Goal: Transaction & Acquisition: Purchase product/service

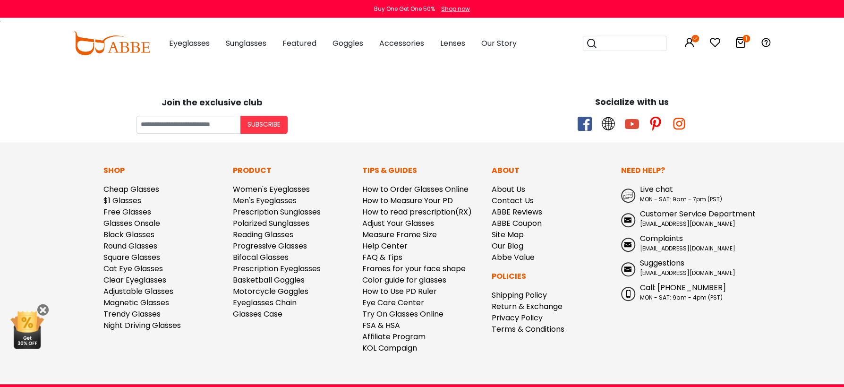
scroll to position [2818, 0]
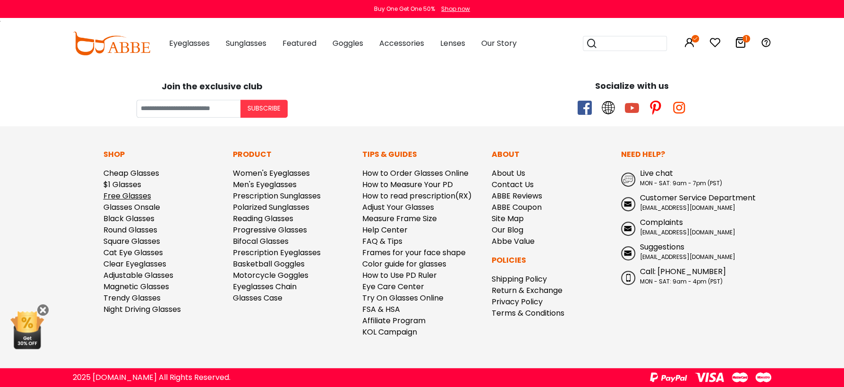
click at [144, 197] on link "Free Glasses" at bounding box center [127, 195] width 48 height 11
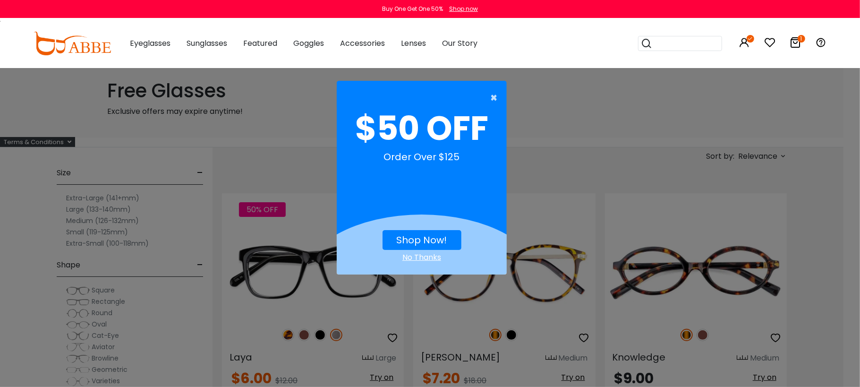
click at [491, 100] on span "×" at bounding box center [496, 97] width 12 height 19
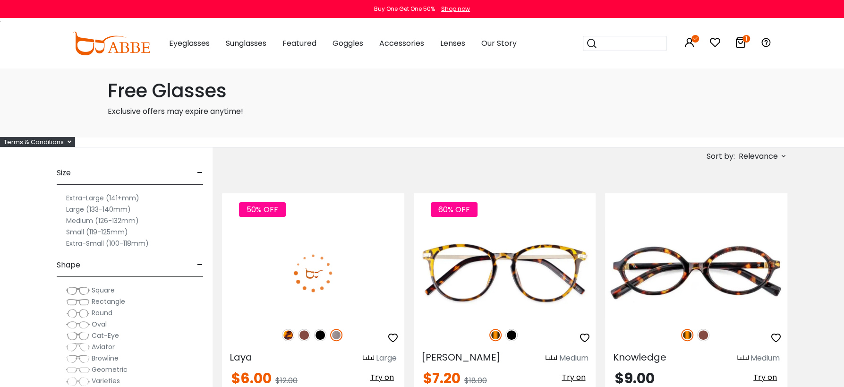
click at [355, 284] on img at bounding box center [313, 272] width 182 height 91
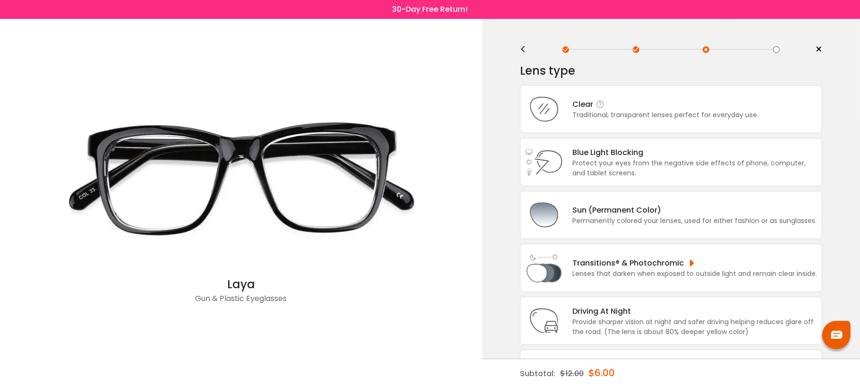
click at [610, 112] on div "Traditional, transparent lenses perfect for everyday use." at bounding box center [666, 115] width 186 height 10
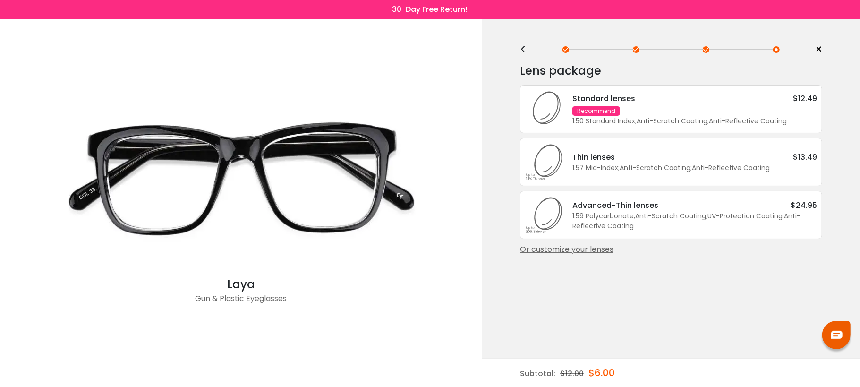
click at [614, 116] on div "Standard lenses $12.49 Recommend 1.50 Standard Index ; Anti-Scratch Coating ; A…" at bounding box center [690, 110] width 254 height 34
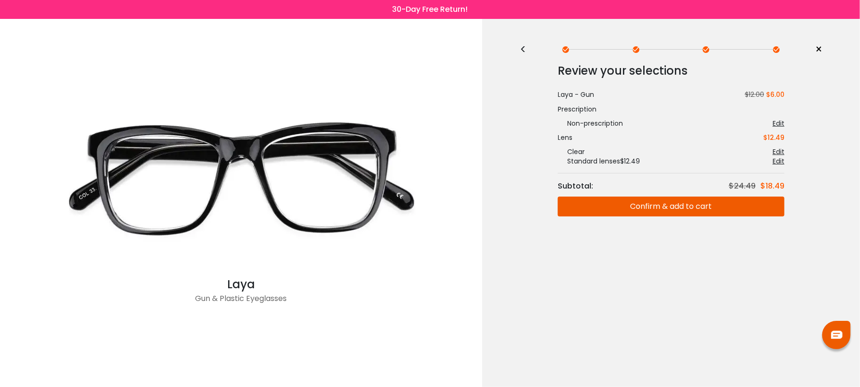
click at [643, 206] on button "Confirm & add to cart" at bounding box center [671, 207] width 227 height 20
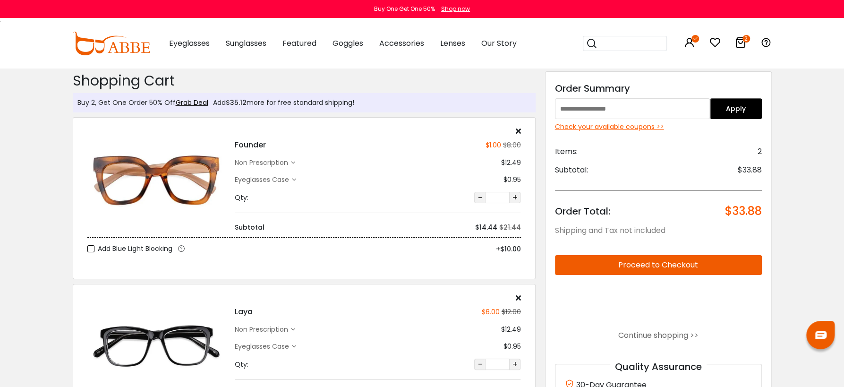
click at [521, 128] on icon at bounding box center [518, 131] width 5 height 8
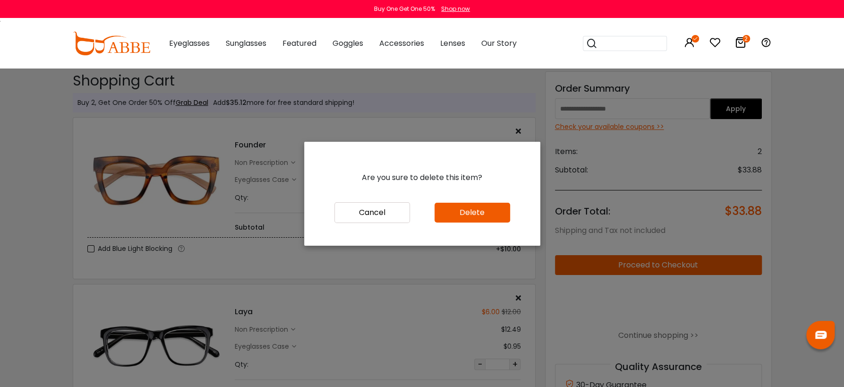
click at [473, 214] on button "Delete" at bounding box center [473, 213] width 76 height 20
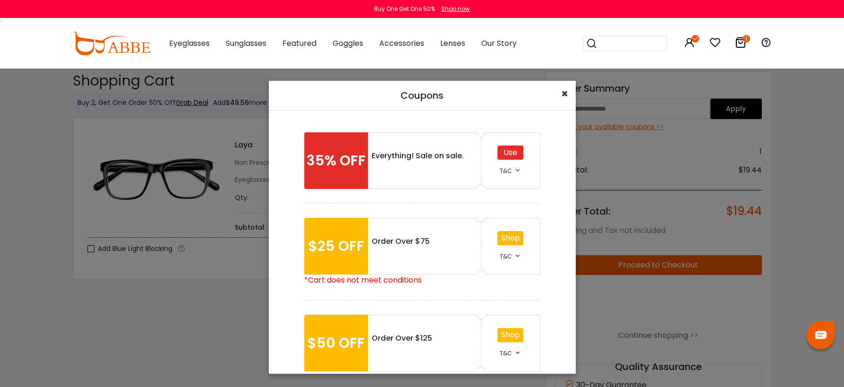
click at [559, 95] on button "×" at bounding box center [565, 94] width 22 height 26
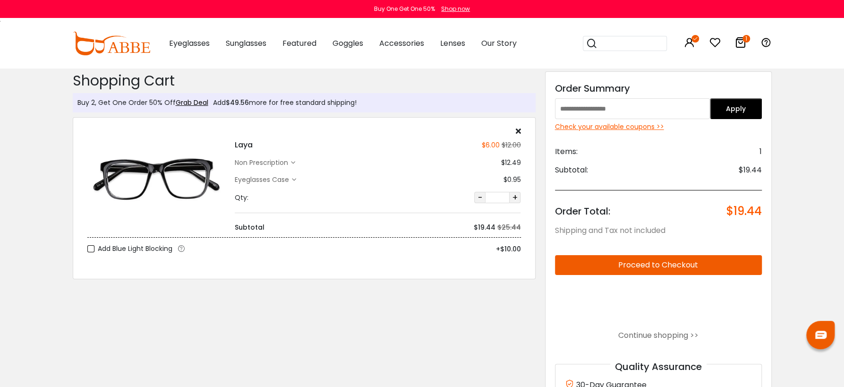
click at [693, 108] on input "text" at bounding box center [632, 108] width 155 height 21
click at [762, 110] on button "Apply" at bounding box center [736, 108] width 52 height 21
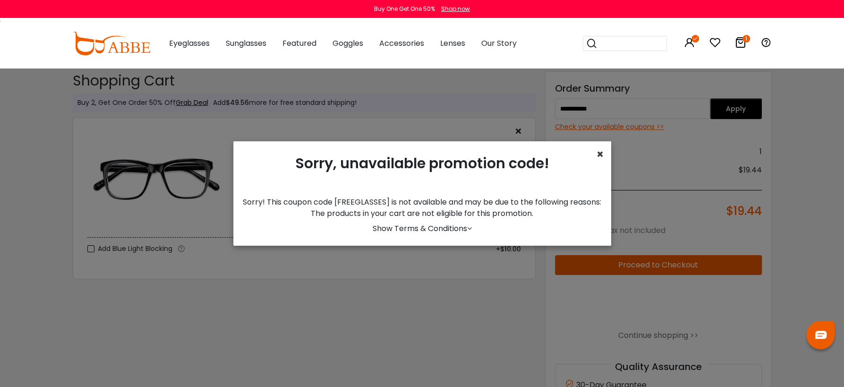
click at [599, 149] on span "×" at bounding box center [600, 154] width 7 height 16
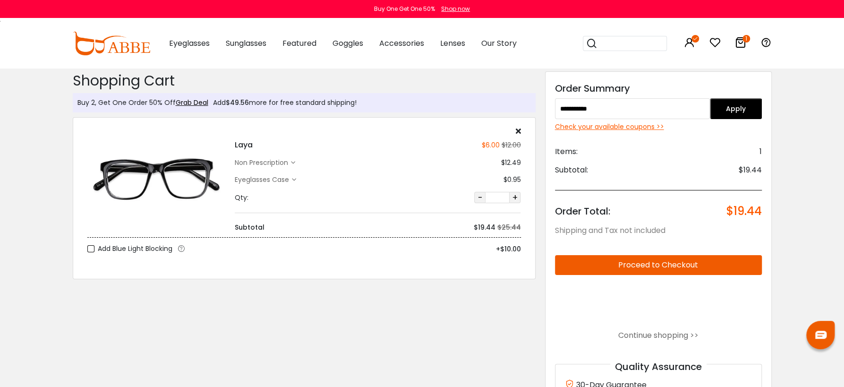
drag, startPoint x: 590, startPoint y: 110, endPoint x: 670, endPoint y: 129, distance: 81.7
click at [670, 119] on input "**********" at bounding box center [632, 108] width 155 height 21
type input "********"
click at [762, 105] on button "Apply" at bounding box center [736, 108] width 52 height 21
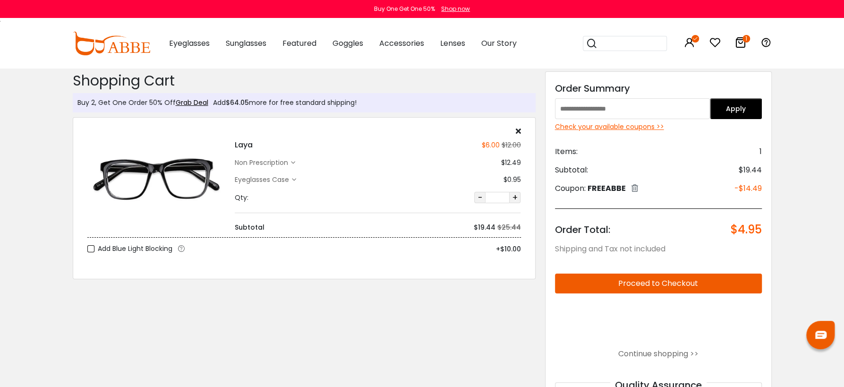
click at [235, 164] on div "non prescription" at bounding box center [263, 163] width 56 height 10
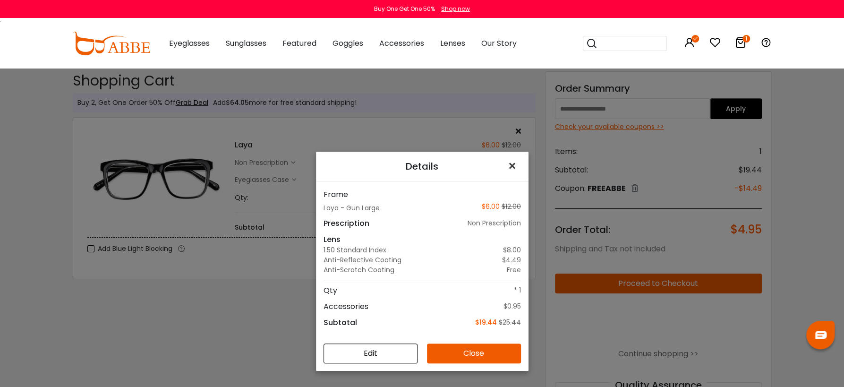
click at [507, 162] on span "×" at bounding box center [514, 166] width 14 height 20
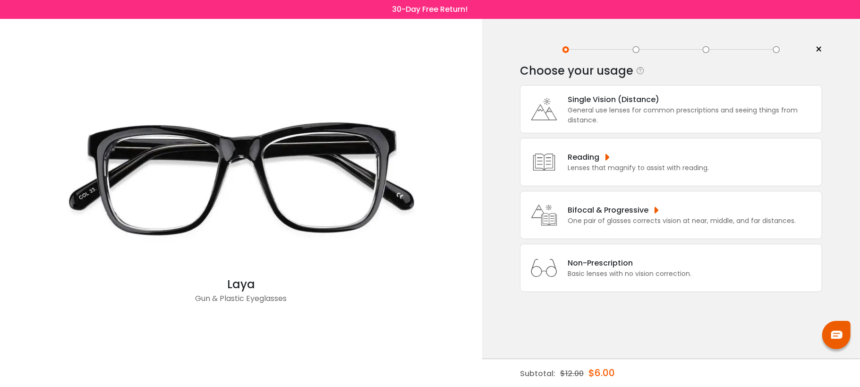
click at [626, 266] on div "Non-Prescription" at bounding box center [630, 263] width 124 height 12
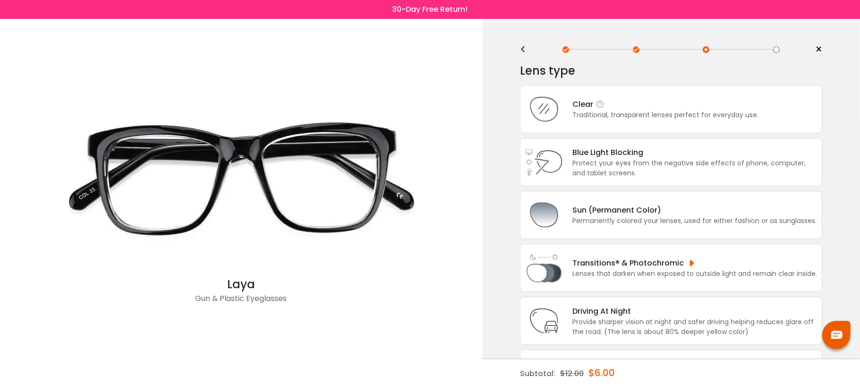
click at [627, 106] on div "Clear" at bounding box center [666, 104] width 186 height 12
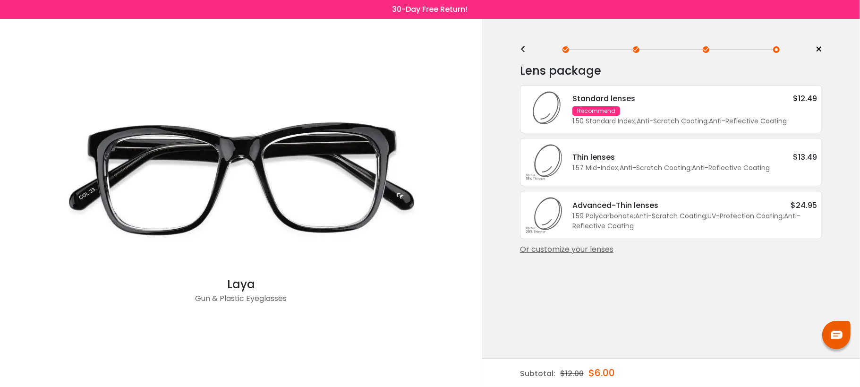
click at [567, 253] on div "Or customize your lenses" at bounding box center [671, 249] width 302 height 11
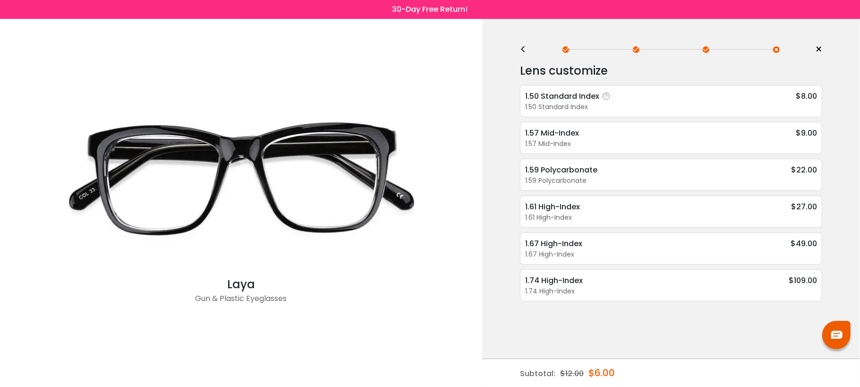
click at [613, 99] on div "1.50 Standard Index" at bounding box center [569, 96] width 88 height 12
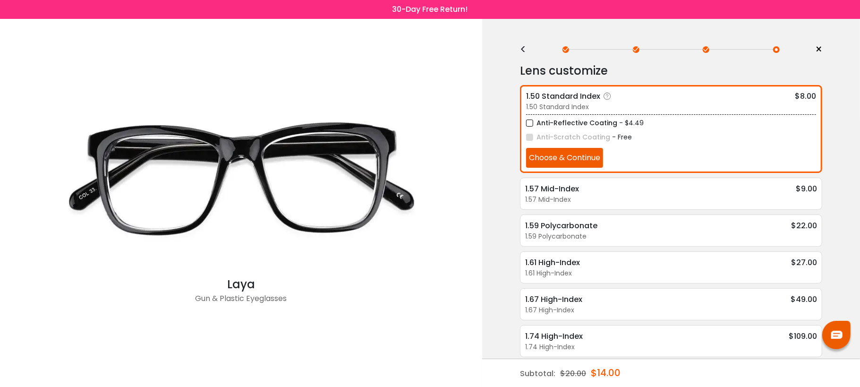
click at [581, 155] on button "Choose & Continue" at bounding box center [564, 158] width 77 height 20
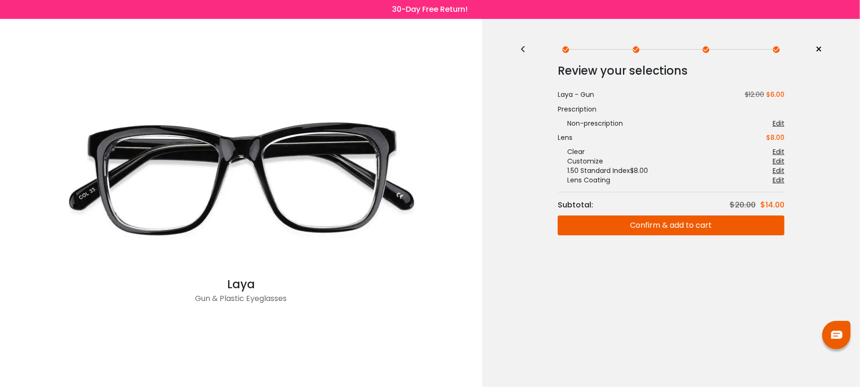
click at [654, 225] on button "Confirm & add to cart" at bounding box center [671, 225] width 227 height 20
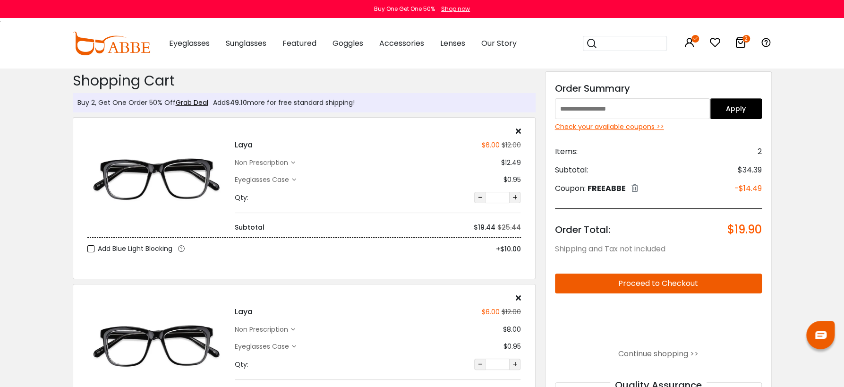
click at [521, 131] on icon at bounding box center [518, 131] width 5 height 8
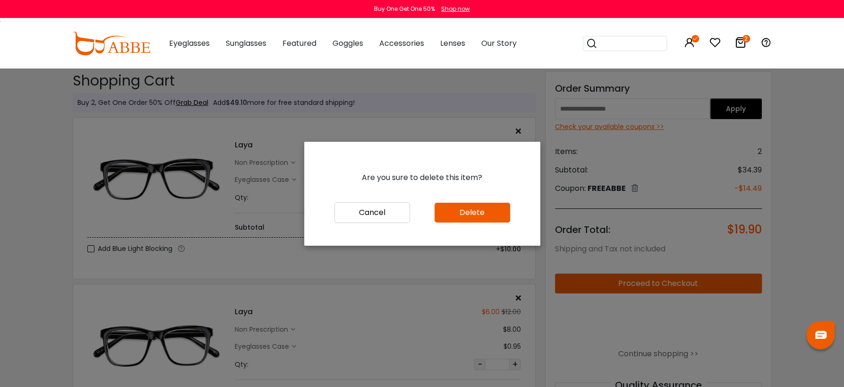
click at [486, 203] on button "Delete" at bounding box center [473, 213] width 76 height 20
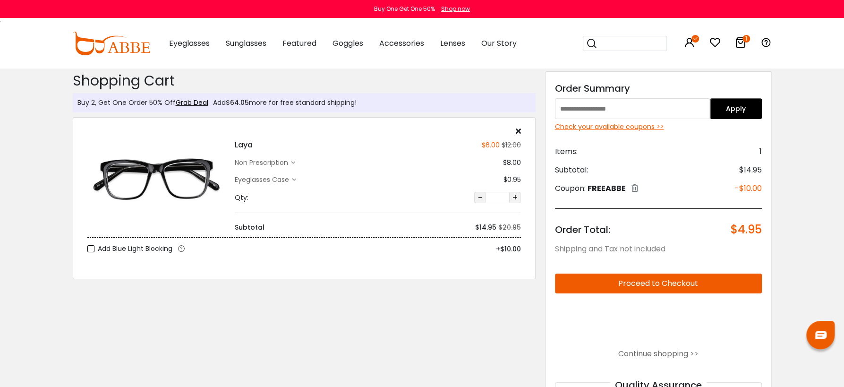
click at [638, 187] on div "Coupon: FREEABBE" at bounding box center [596, 188] width 83 height 11
click at [638, 188] on icon at bounding box center [635, 188] width 7 height 8
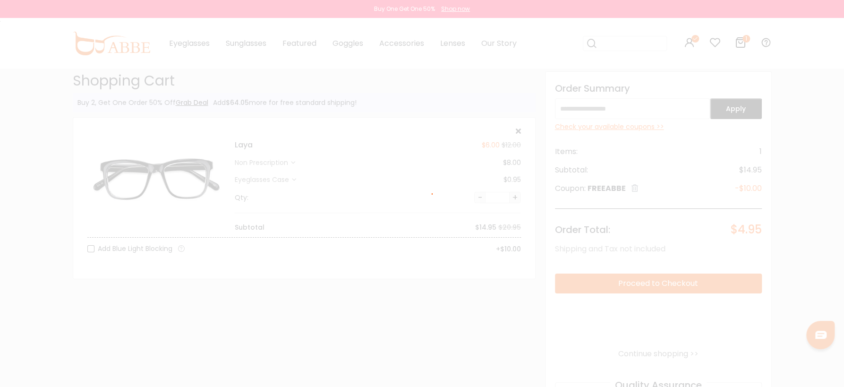
click at [652, 188] on div at bounding box center [422, 193] width 844 height 387
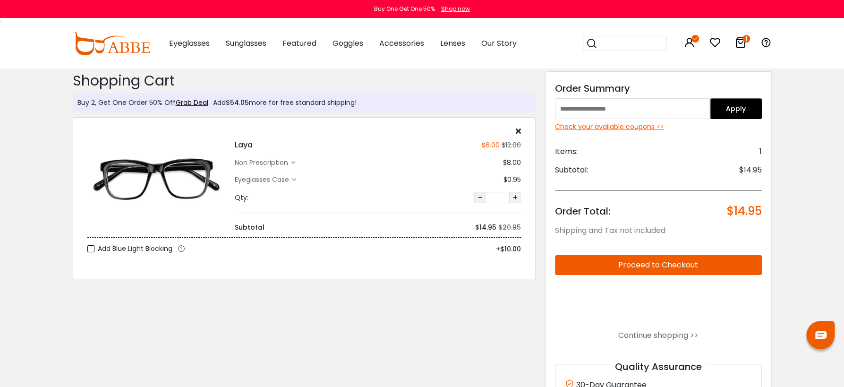
click at [641, 109] on input "text" at bounding box center [632, 108] width 155 height 21
type input "********"
click at [762, 113] on button "Apply" at bounding box center [736, 108] width 52 height 21
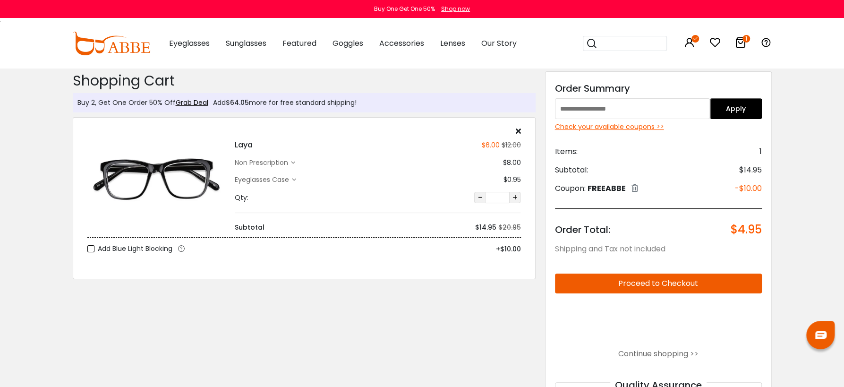
click at [253, 179] on div "Eyeglasses Case" at bounding box center [263, 180] width 57 height 10
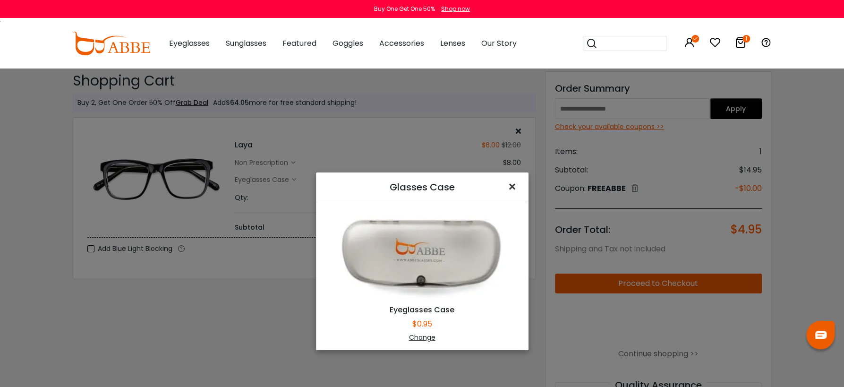
drag, startPoint x: 505, startPoint y: 183, endPoint x: 493, endPoint y: 181, distance: 11.5
click at [507, 183] on span "×" at bounding box center [514, 187] width 14 height 20
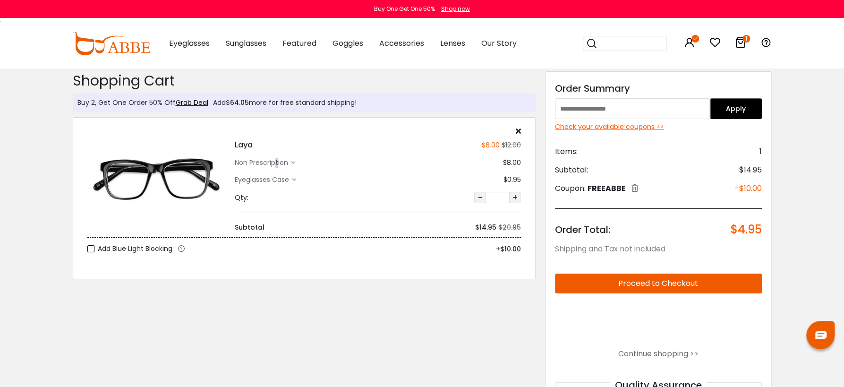
click at [251, 163] on div "non prescription" at bounding box center [263, 163] width 56 height 10
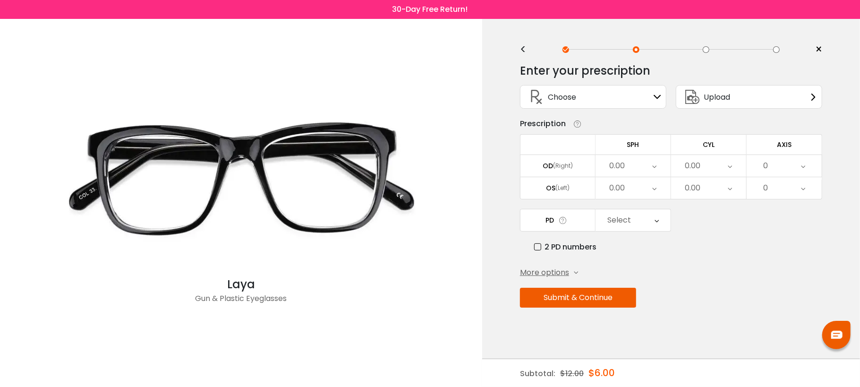
click at [520, 52] on div "< × Choose your usage Single Vision (Distance) This lens helps you see details …" at bounding box center [671, 203] width 378 height 368
click at [522, 51] on div "<" at bounding box center [527, 50] width 14 height 8
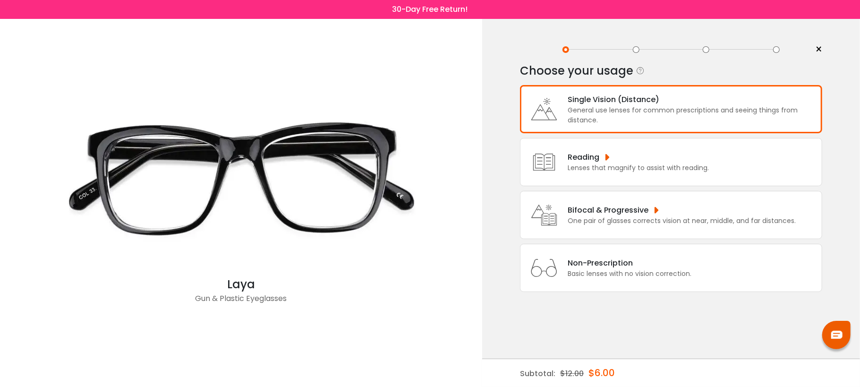
click at [683, 265] on div "Non-Prescription" at bounding box center [630, 263] width 124 height 12
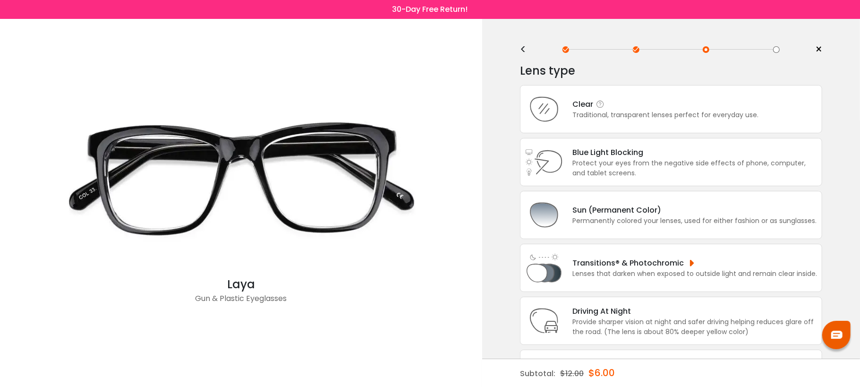
click at [615, 95] on div "Clear Traditional, transparent lenses perfect for everyday use." at bounding box center [671, 109] width 302 height 48
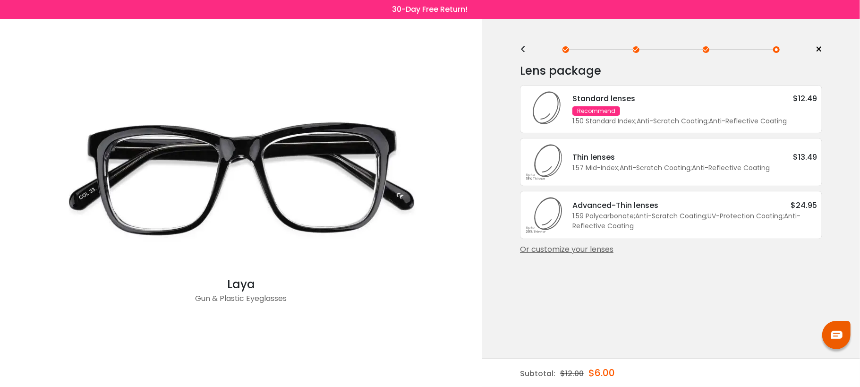
click at [637, 166] on div "1.57 Mid-Index ; Anti-Scratch Coating ; Anti-Reflective Coating ;" at bounding box center [695, 168] width 245 height 10
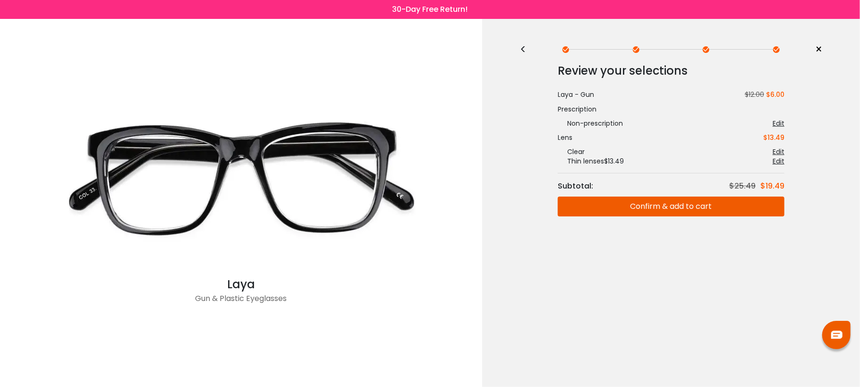
click at [528, 47] on div "<" at bounding box center [527, 50] width 14 height 8
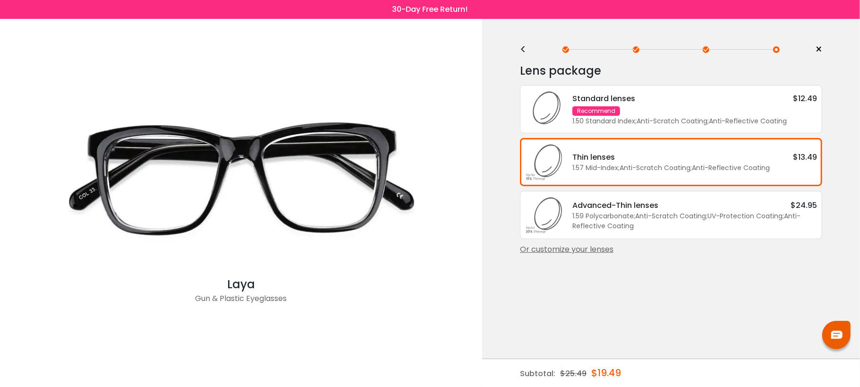
click at [641, 104] on div "Standard lenses $12.49" at bounding box center [695, 99] width 245 height 12
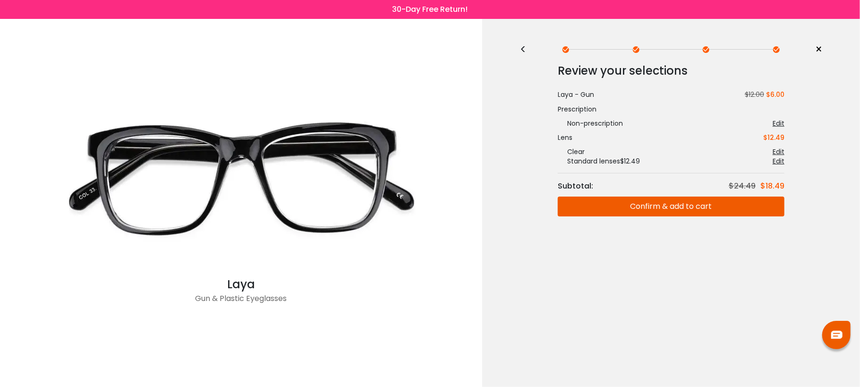
click at [524, 51] on div "<" at bounding box center [527, 50] width 14 height 8
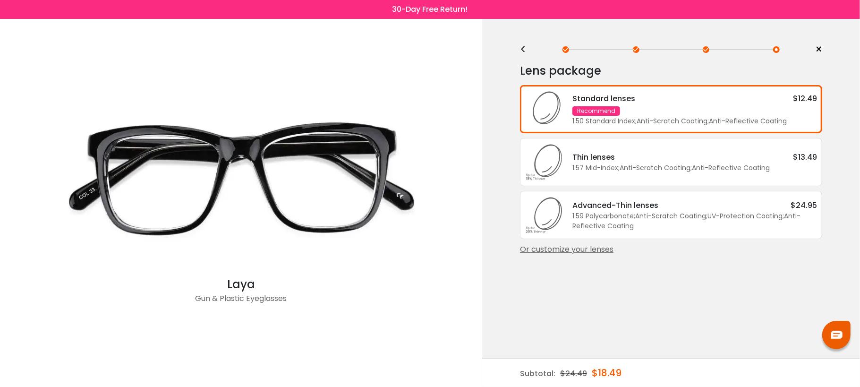
click at [524, 51] on div "<" at bounding box center [527, 50] width 14 height 8
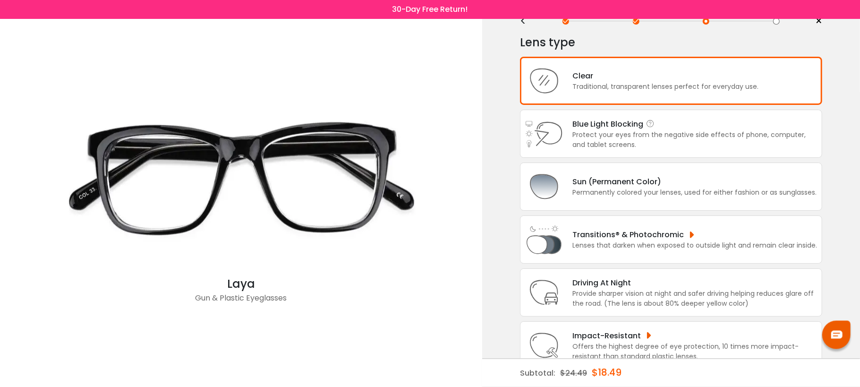
scroll to position [53, 0]
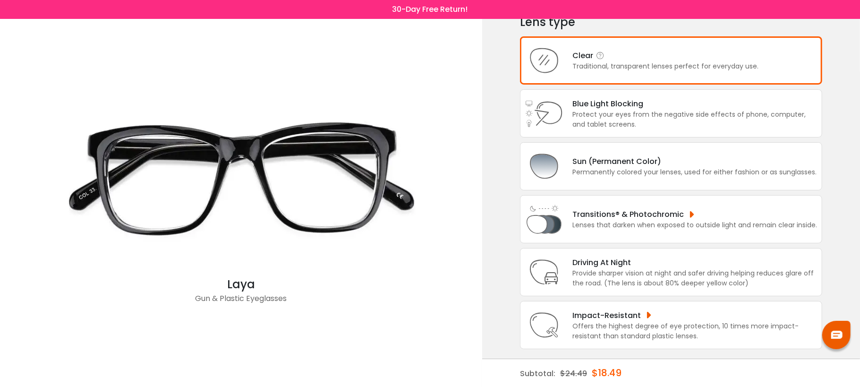
click at [565, 68] on div "Clear Traditional, transparent lenses perfect for everyday use." at bounding box center [661, 61] width 196 height 22
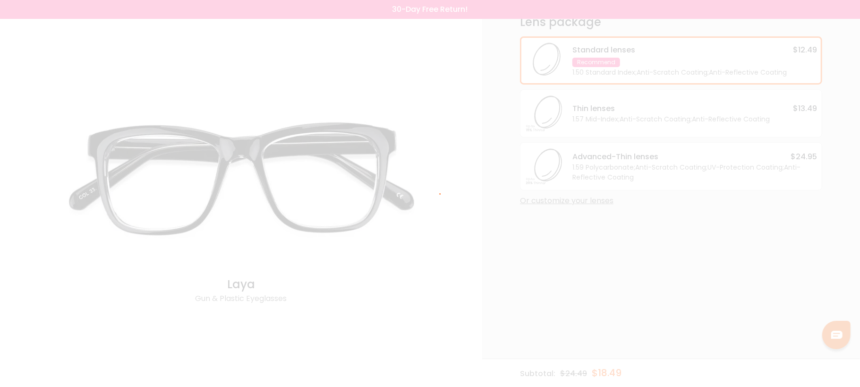
scroll to position [0, 0]
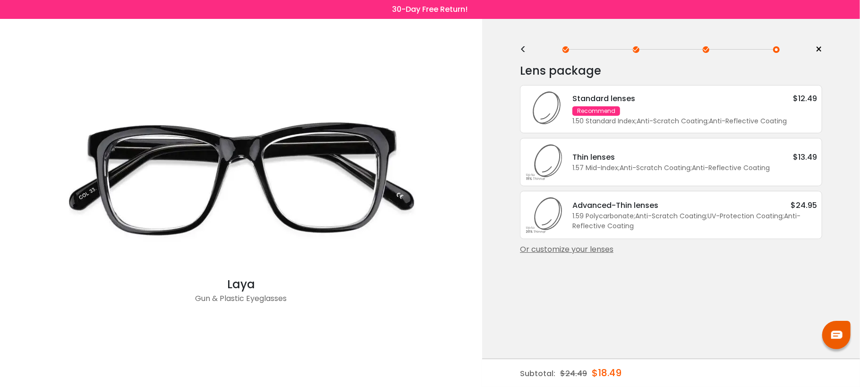
click at [749, 112] on div "Standard lenses $12.49 Recommend 1.50 Standard Index ; Anti-Scratch Coating ; A…" at bounding box center [690, 110] width 254 height 34
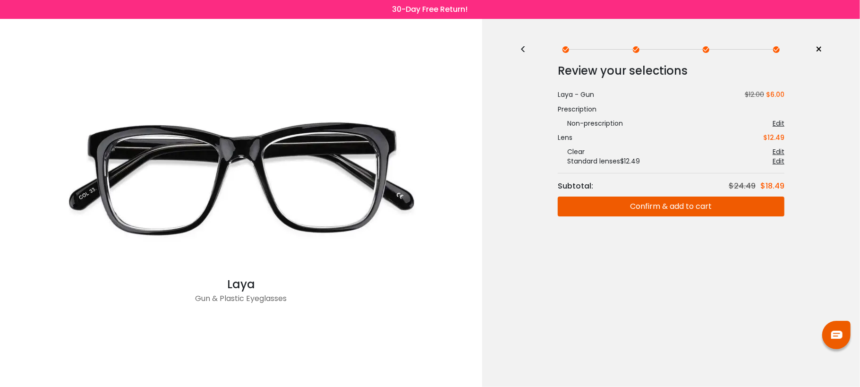
click at [526, 46] on div "<" at bounding box center [527, 50] width 14 height 8
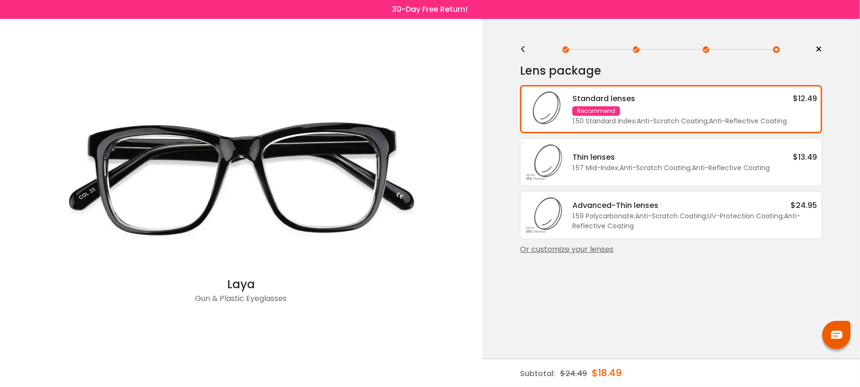
click at [526, 46] on div "<" at bounding box center [527, 50] width 14 height 8
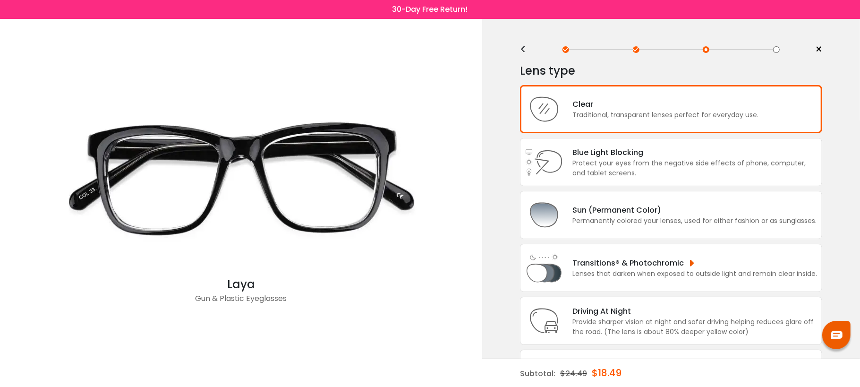
click at [532, 49] on div "<" at bounding box center [527, 50] width 14 height 8
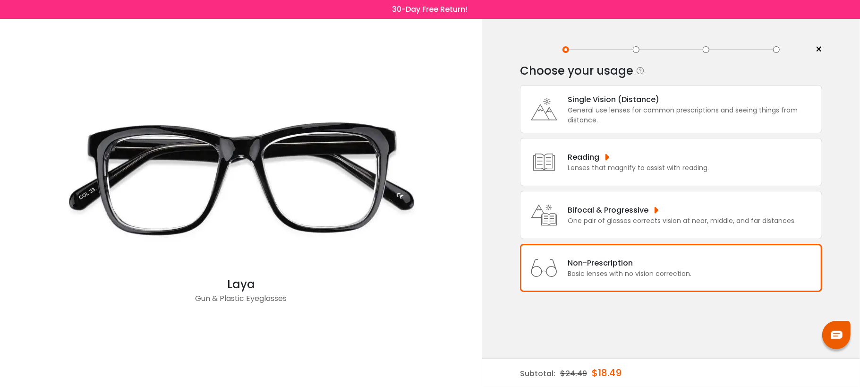
click at [572, 100] on div "Single Vision (Distance)" at bounding box center [692, 100] width 249 height 12
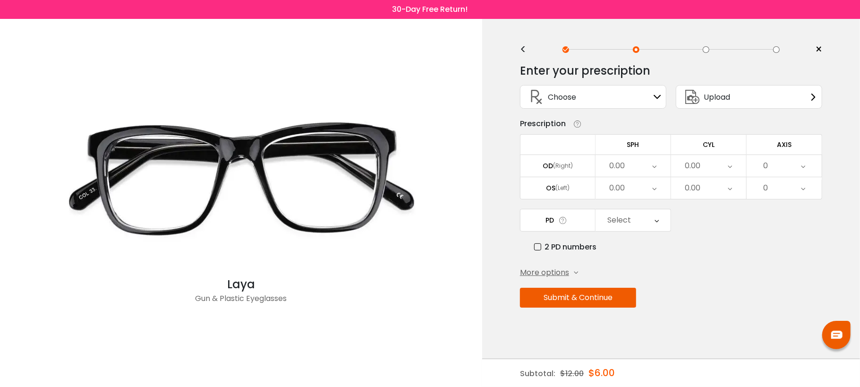
click at [588, 163] on td "OD (Right)" at bounding box center [558, 166] width 76 height 22
click at [653, 158] on icon at bounding box center [655, 166] width 4 height 22
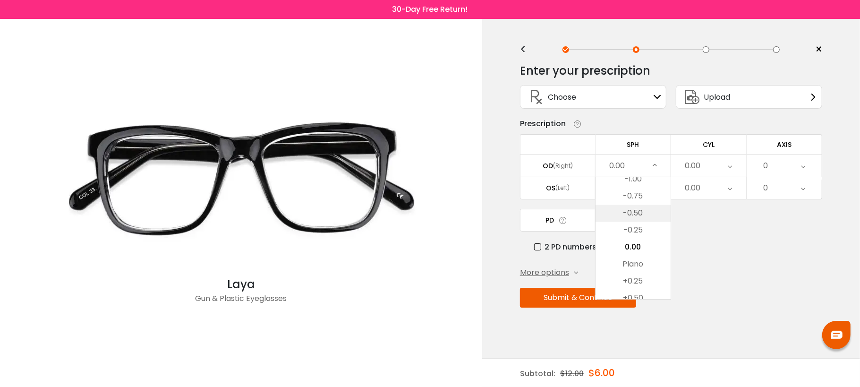
click at [641, 219] on li "-0.50" at bounding box center [633, 213] width 75 height 17
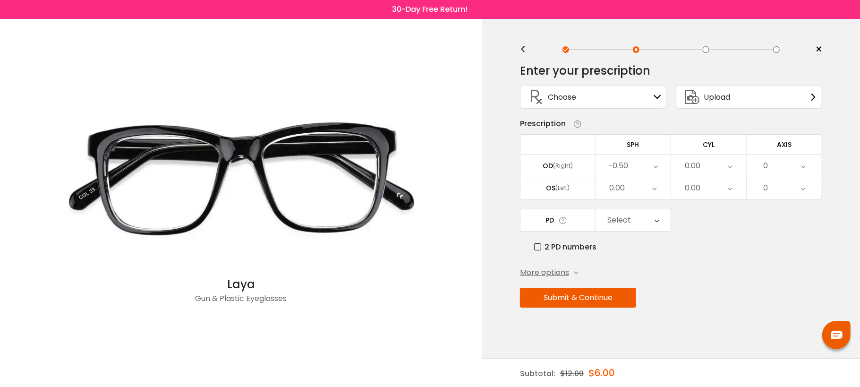
click at [624, 193] on div "0.00" at bounding box center [618, 188] width 16 height 19
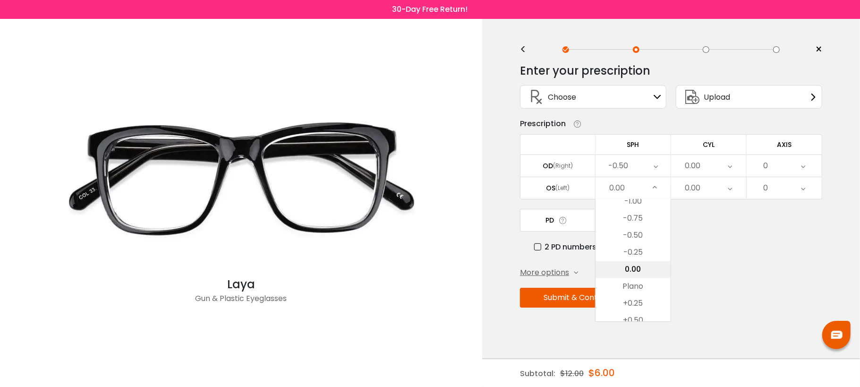
click at [648, 267] on li "0.00" at bounding box center [633, 269] width 75 height 17
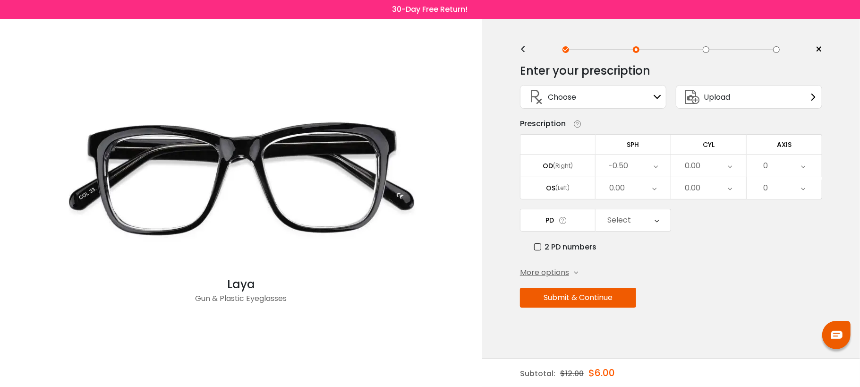
click at [606, 304] on button "Submit & Continue" at bounding box center [578, 298] width 116 height 20
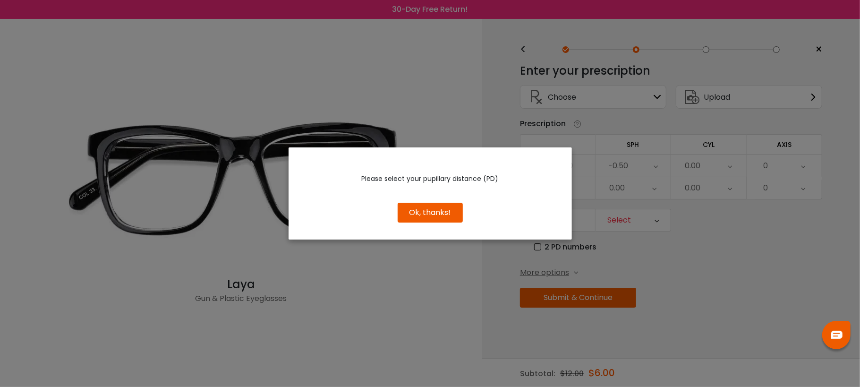
drag, startPoint x: 432, startPoint y: 214, endPoint x: 437, endPoint y: 217, distance: 5.8
click at [435, 215] on button "Ok, thanks!" at bounding box center [430, 213] width 65 height 20
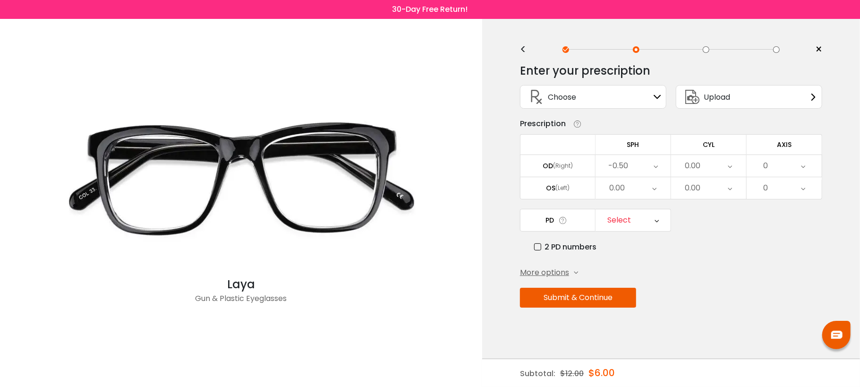
click at [571, 227] on td "PD" at bounding box center [558, 220] width 76 height 23
click at [609, 224] on div "Select" at bounding box center [633, 220] width 75 height 22
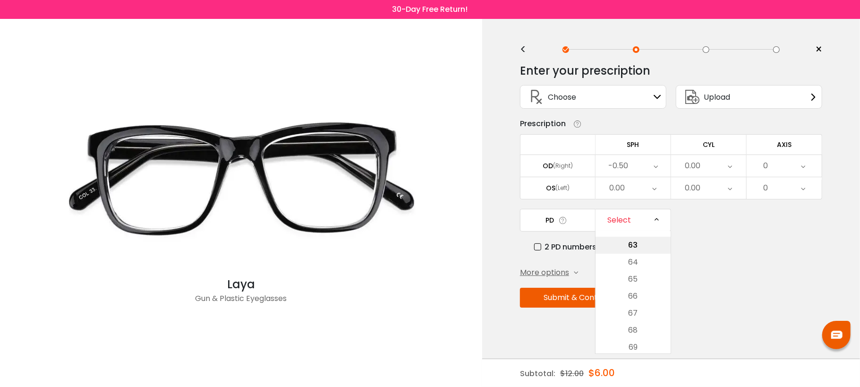
scroll to position [227, 0]
click at [626, 285] on li "62" at bounding box center [633, 284] width 75 height 17
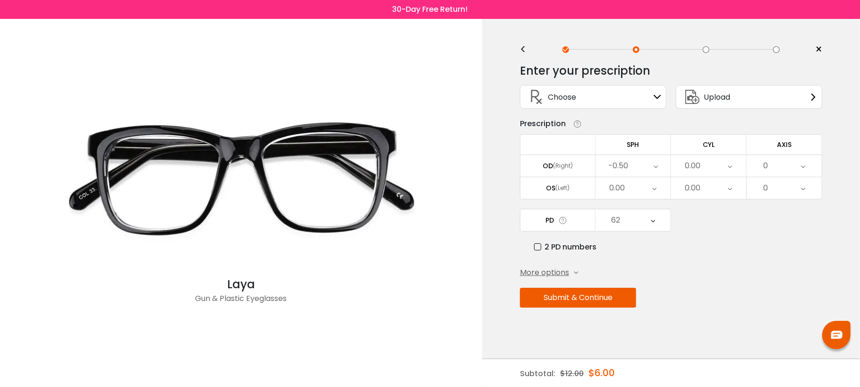
click at [556, 294] on button "Submit & Continue" at bounding box center [578, 298] width 116 height 20
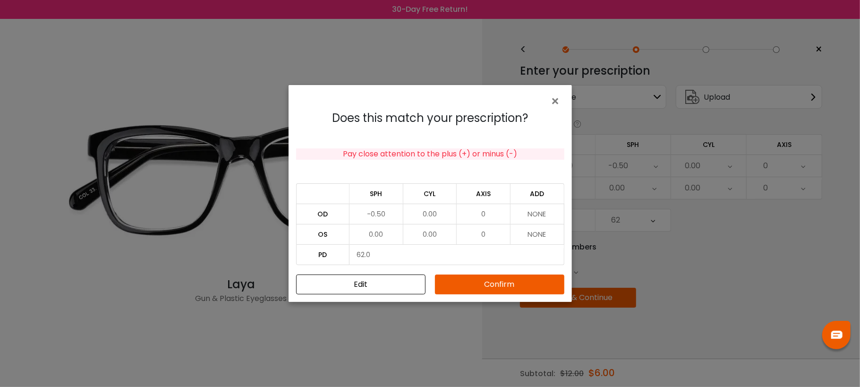
click at [517, 284] on button "Confirm" at bounding box center [499, 285] width 129 height 20
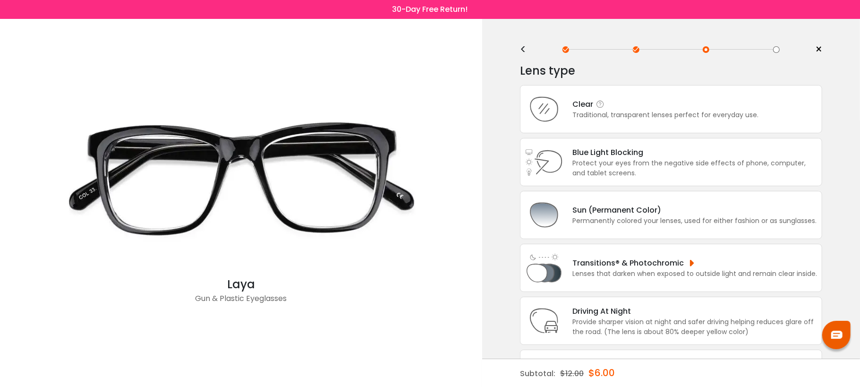
click at [644, 110] on div "Clear" at bounding box center [666, 104] width 186 height 12
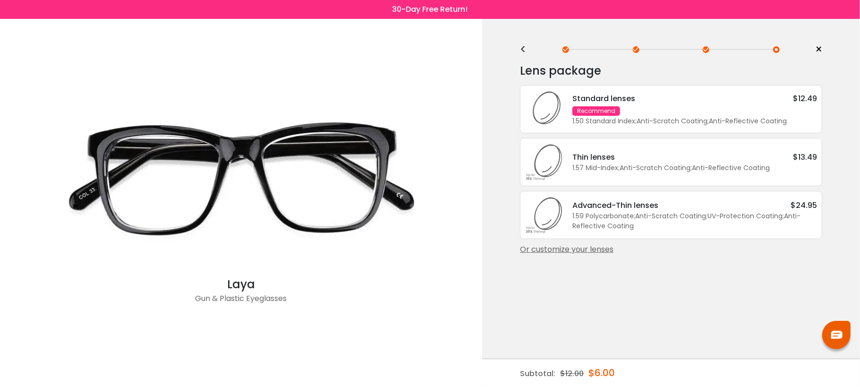
click at [569, 251] on div "Or customize your lenses" at bounding box center [671, 249] width 302 height 11
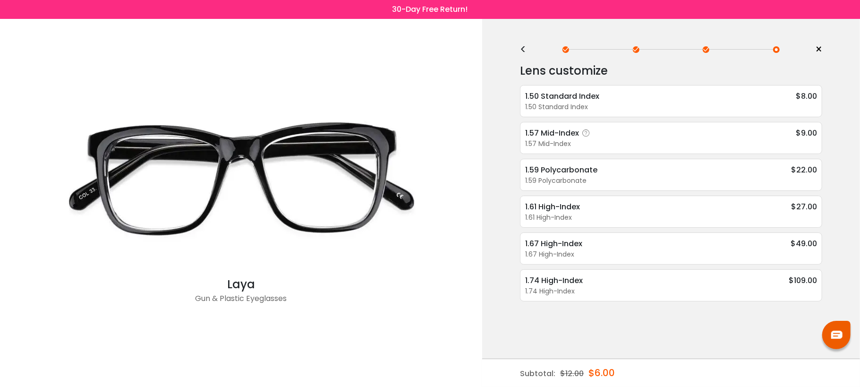
click at [601, 144] on div "1.57 Mid-Index" at bounding box center [671, 144] width 292 height 10
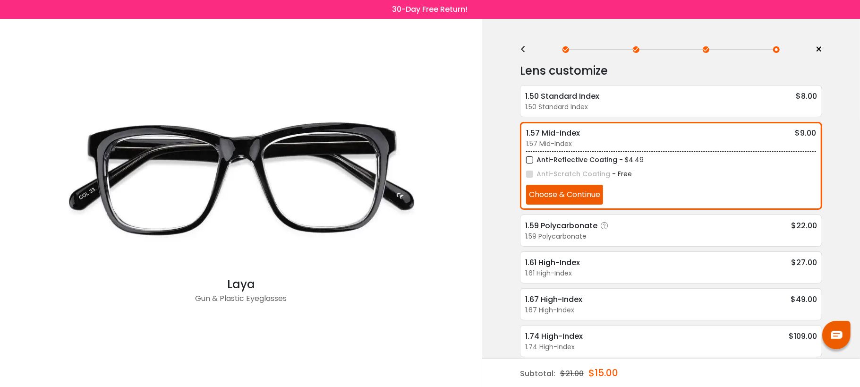
click at [601, 241] on div "1.59 Polycarbonate" at bounding box center [671, 237] width 292 height 10
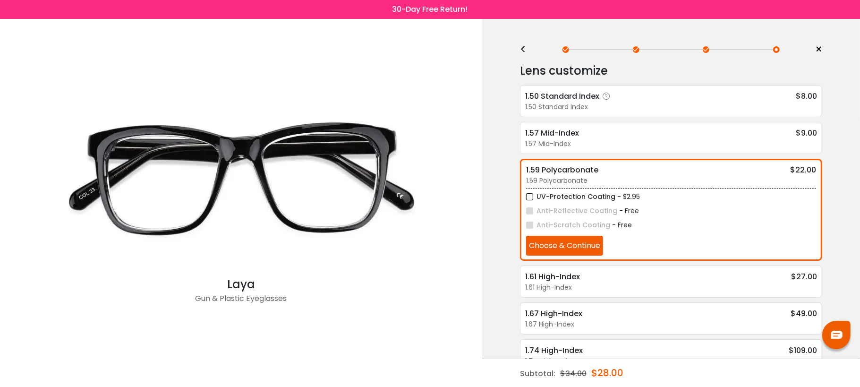
click at [633, 86] on div "1.50 Standard Index $8.00 1.50 Standard Index Anti-Reflective Coating - $4.49 A…" at bounding box center [671, 101] width 302 height 32
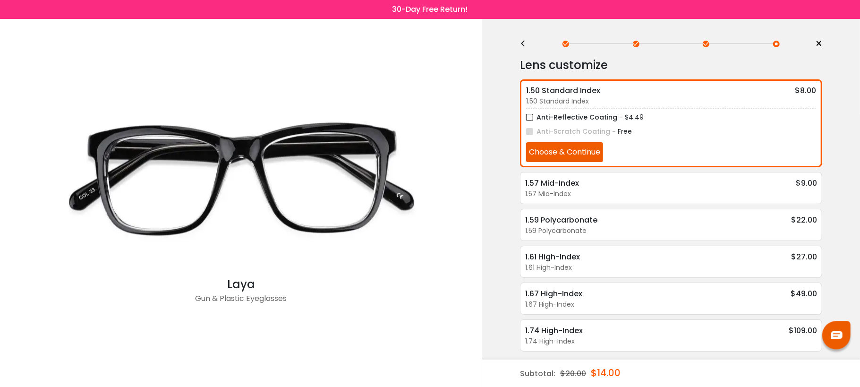
scroll to position [0, 0]
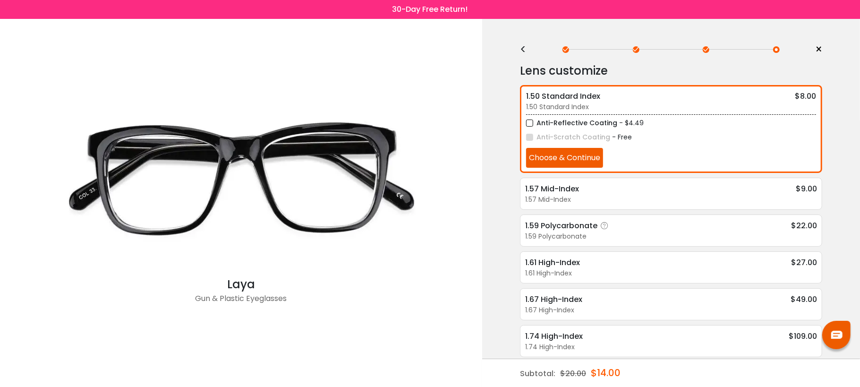
click at [694, 232] on div "1.59 Polycarbonate $22.00" at bounding box center [671, 226] width 292 height 12
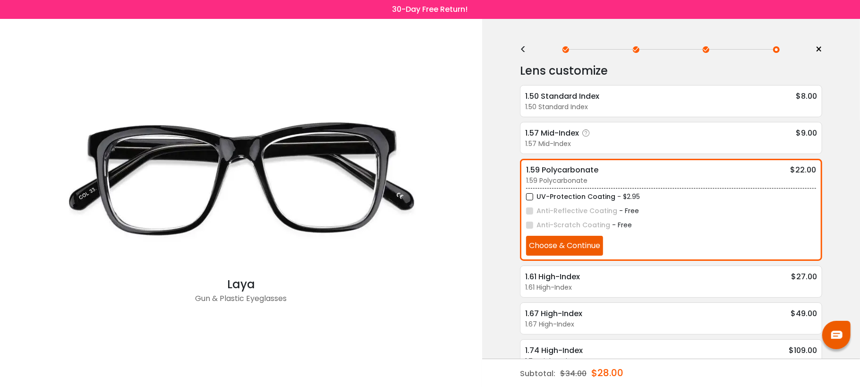
click at [660, 136] on div "1.57 Mid-Index $9.00" at bounding box center [671, 133] width 292 height 12
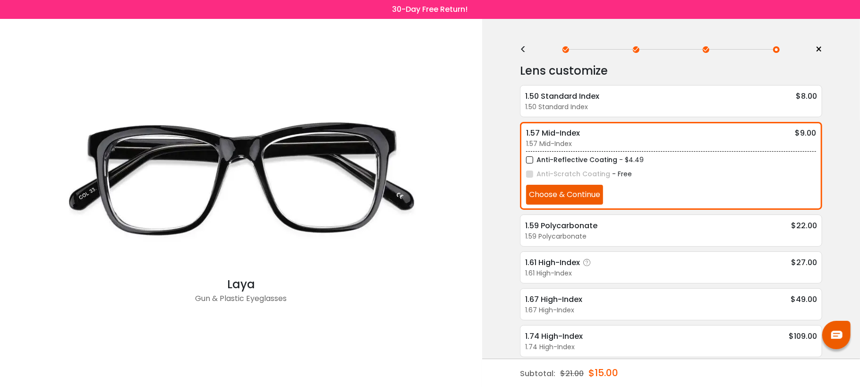
click at [671, 274] on div "1.61 High-Index" at bounding box center [671, 273] width 292 height 10
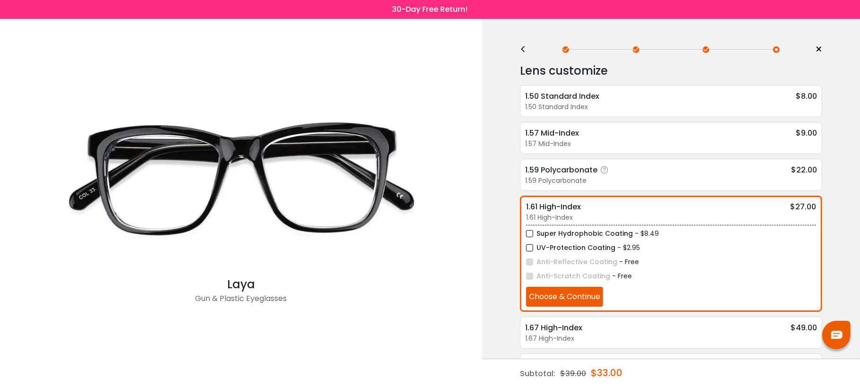
click at [635, 179] on div "1.59 Polycarbonate" at bounding box center [671, 181] width 292 height 10
